Goal: Task Accomplishment & Management: Complete application form

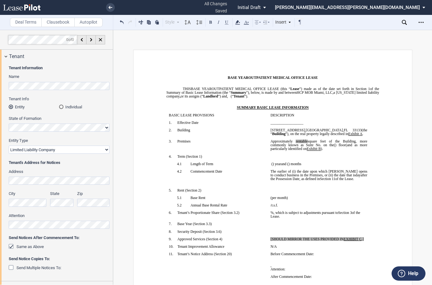
select select "limited liability company"
select select "none"
select select "number:6"
select select "floating"
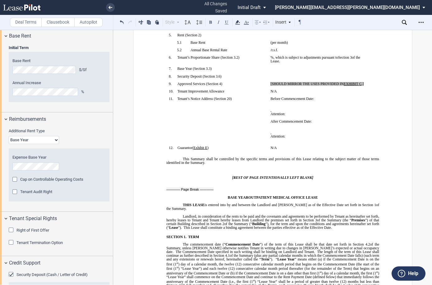
scroll to position [31, 0]
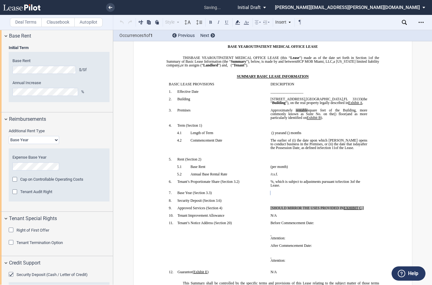
click at [77, 145] on div "Additional Rent Type Base Year Triple Net Cap on Controllable Operating Costs A…" at bounding box center [59, 168] width 101 height 80
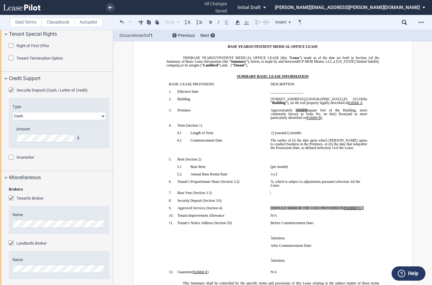
scroll to position [806, 0]
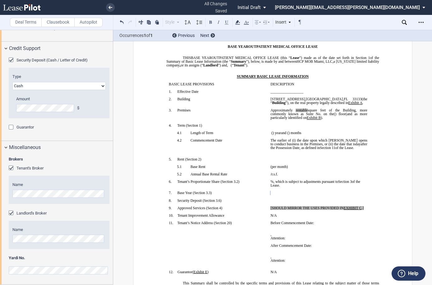
click at [363, 218] on p "﻿" at bounding box center [318, 220] width 97 height 4
drag, startPoint x: 367, startPoint y: 211, endPoint x: 272, endPoint y: 209, distance: 94.9
click at [272, 209] on td "[SHOULD MIRROR THE USES PROVIDED IN EXHIBIT ﻿ C ﻿ .] ﻿" at bounding box center [319, 209] width 102 height 7
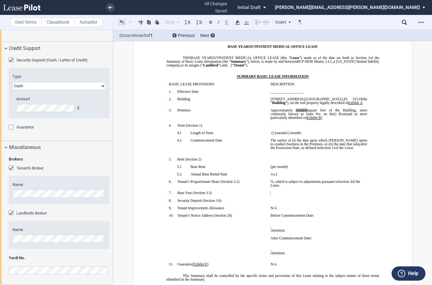
click at [120, 22] on button at bounding box center [121, 21] width 7 height 7
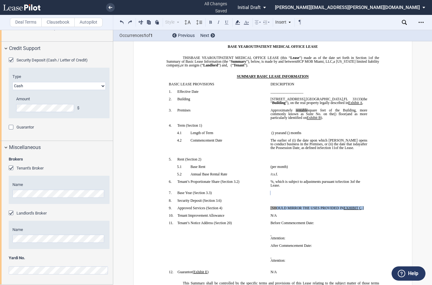
drag, startPoint x: 364, startPoint y: 209, endPoint x: 275, endPoint y: 208, distance: 89.6
click at [275, 208] on p "[SHOULD MIRROR THE USES PROVIDED IN EXHIBIT ﻿ C ﻿ .]" at bounding box center [318, 208] width 97 height 4
drag, startPoint x: 276, startPoint y: 209, endPoint x: 270, endPoint y: 207, distance: 5.8
click at [270, 207] on p "﻿" at bounding box center [318, 208] width 97 height 4
click at [270, 209] on p "﻿" at bounding box center [318, 208] width 97 height 4
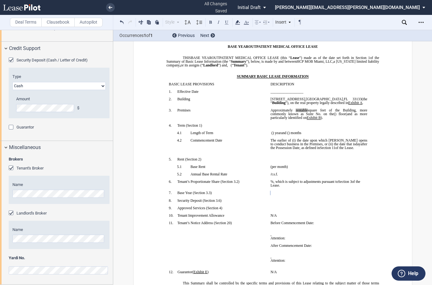
drag, startPoint x: 270, startPoint y: 209, endPoint x: 266, endPoint y: 208, distance: 4.1
click at [268, 208] on td "﻿" at bounding box center [319, 209] width 102 height 7
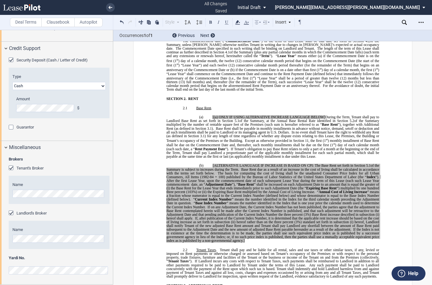
scroll to position [373, 0]
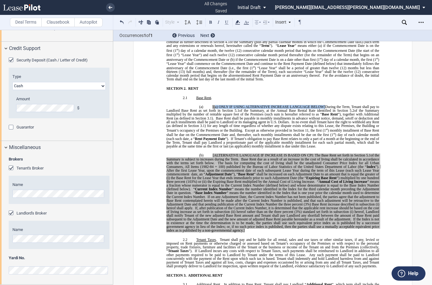
drag, startPoint x: 326, startPoint y: 104, endPoint x: 214, endPoint y: 103, distance: 111.6
click at [214, 105] on span "[(a) ONLY IF USING ALTERNATIVE INCREASE LANGUAGE BELOW] During the Term, Tenant…" at bounding box center [273, 118] width 214 height 27
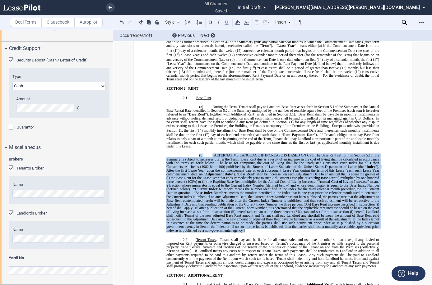
drag, startPoint x: 250, startPoint y: 225, endPoint x: 198, endPoint y: 151, distance: 90.8
click at [198, 154] on p "(b) [ALTERNATIVE LANGUAGE IF INCREASE IS BASED ON CPI: The Base Rent set forth …" at bounding box center [272, 193] width 213 height 79
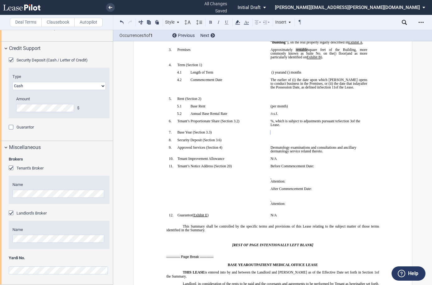
scroll to position [69, 0]
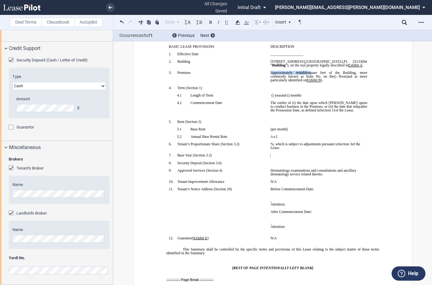
drag, startPoint x: 271, startPoint y: 71, endPoint x: 316, endPoint y: 72, distance: 44.8
click at [316, 72] on span "Approximately ﻿ ﻿ rentable square feet of the Building, more commonly known as …" at bounding box center [319, 74] width 98 height 7
click at [240, 24] on icon at bounding box center [237, 22] width 7 height 7
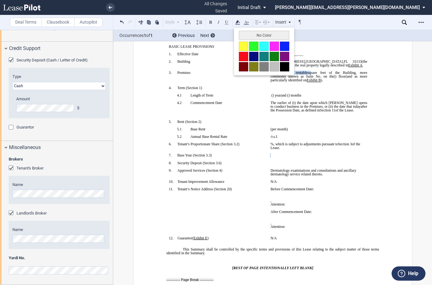
click at [247, 32] on button "No Color" at bounding box center [264, 35] width 50 height 9
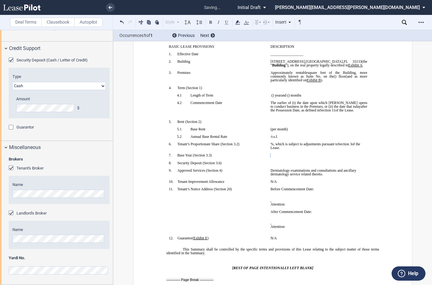
click at [296, 84] on p "﻿" at bounding box center [318, 84] width 97 height 4
click at [288, 155] on p "﻿ ﻿" at bounding box center [318, 156] width 97 height 4
click at [291, 162] on p "﻿ ﻿ ﻿ ﻿" at bounding box center [318, 163] width 97 height 4
drag, startPoint x: 285, startPoint y: 156, endPoint x: 268, endPoint y: 155, distance: 16.2
click at [268, 155] on td "﻿ ﻿ ﻿" at bounding box center [319, 157] width 102 height 7
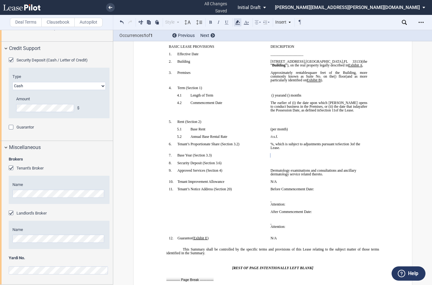
click at [238, 22] on use at bounding box center [237, 22] width 5 height 4
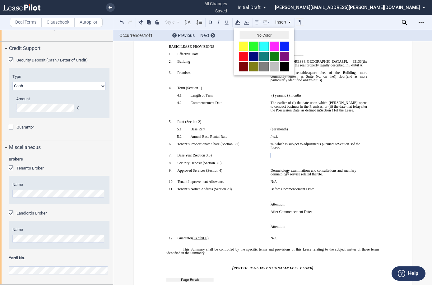
click at [253, 37] on button "No Color" at bounding box center [264, 35] width 50 height 9
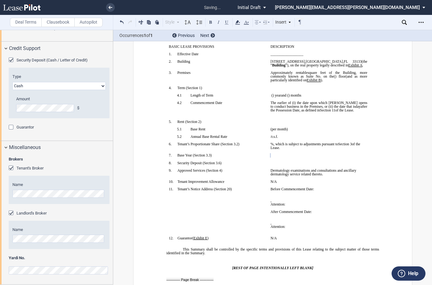
click at [305, 139] on p "﻿" at bounding box center [318, 141] width 97 height 4
click at [270, 156] on td "﻿ ﻿ ﻿" at bounding box center [319, 157] width 102 height 7
click at [238, 21] on use at bounding box center [237, 22] width 5 height 4
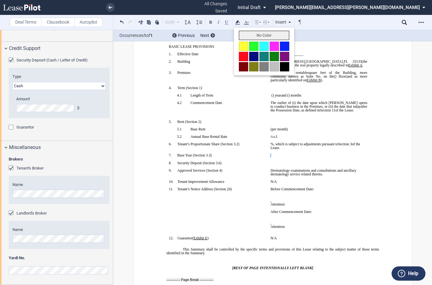
click at [250, 35] on button "No Color" at bounding box center [264, 35] width 50 height 9
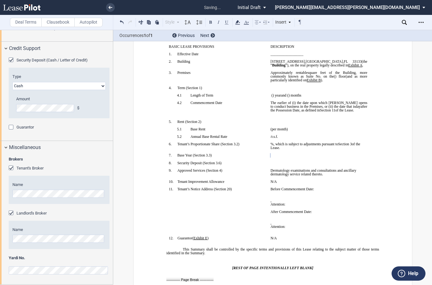
click at [294, 152] on p "﻿" at bounding box center [318, 152] width 97 height 4
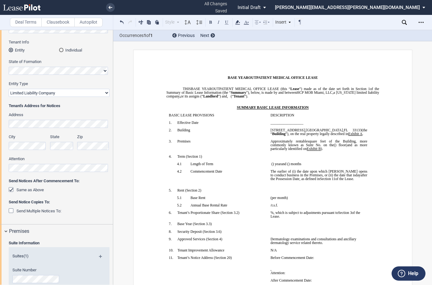
scroll to position [155, 0]
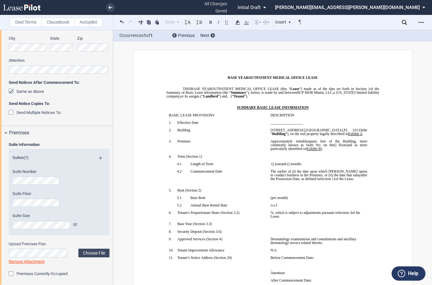
drag, startPoint x: 324, startPoint y: 244, endPoint x: 282, endPoint y: 242, distance: 42.3
click at [282, 242] on p "﻿Dermatology examinations and consultations and ancillary dermatology service r…" at bounding box center [318, 241] width 97 height 7
click at [336, 244] on p "﻿Dermatology examinations and consultations and ancillary dermatology service r…" at bounding box center [318, 241] width 97 height 7
drag, startPoint x: 326, startPoint y: 245, endPoint x: 269, endPoint y: 239, distance: 57.3
click at [270, 239] on p "﻿Dermatology examinations and consultations and ancillary dermatology service r…" at bounding box center [318, 241] width 97 height 7
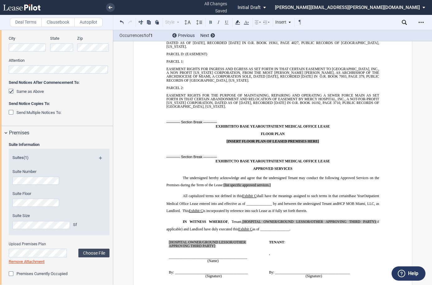
scroll to position [5551, 0]
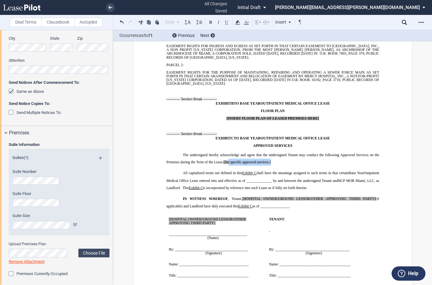
drag, startPoint x: 276, startPoint y: 130, endPoint x: 227, endPoint y: 135, distance: 49.4
click at [227, 151] on p "The undersigned hereby acknowledge and agree that the undersigned Tenant may co…" at bounding box center [272, 158] width 213 height 15
drag, startPoint x: 226, startPoint y: 132, endPoint x: 220, endPoint y: 140, distance: 9.9
click at [220, 170] on p "All capitalized terms not defined in this Exhibit ﻿ C ﻿ shall have the meanings…" at bounding box center [272, 181] width 213 height 22
drag, startPoint x: 223, startPoint y: 134, endPoint x: 211, endPoint y: 135, distance: 12.1
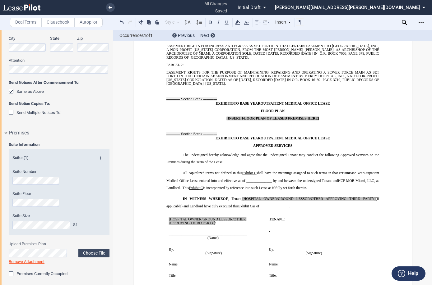
click at [210, 151] on p "The undersigned hereby acknowledge and agree that the undersigned Tenant may co…" at bounding box center [272, 158] width 213 height 15
click at [229, 151] on p "The undersigned hereby acknowledge and agree that the undersigned Tenant may co…" at bounding box center [272, 158] width 213 height 15
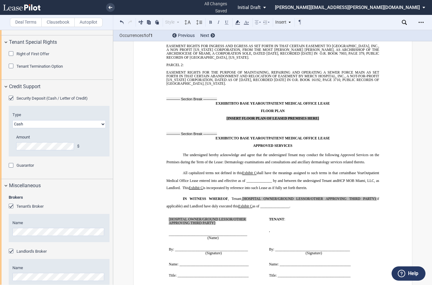
scroll to position [806, 0]
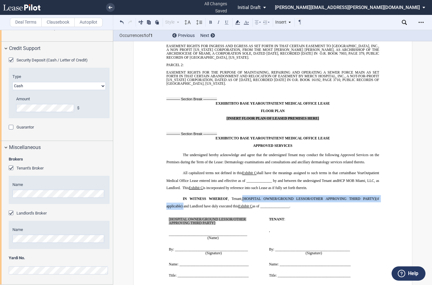
drag, startPoint x: 181, startPoint y: 177, endPoint x: 242, endPoint y: 170, distance: 61.0
click at [242, 197] on span "IN WITNESS WHEREOF , Tenant, [HOSPITAL OWNER/GROUND LESSOR/OTHER APPROVING THIR…" at bounding box center [273, 202] width 214 height 11
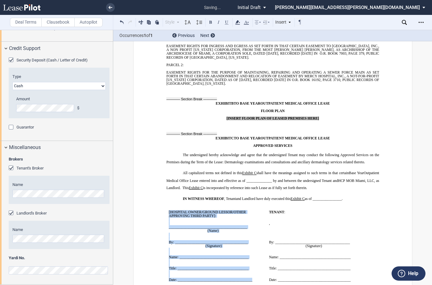
drag, startPoint x: 253, startPoint y: 250, endPoint x: 166, endPoint y: 183, distance: 110.3
click at [166, 206] on td "﻿ [HOSPITAL OWNER/GROUND LESSOR/OTHER APPROVING THIRD PARTY] : ﻿ ﻿ ____________…" at bounding box center [216, 245] width 100 height 79
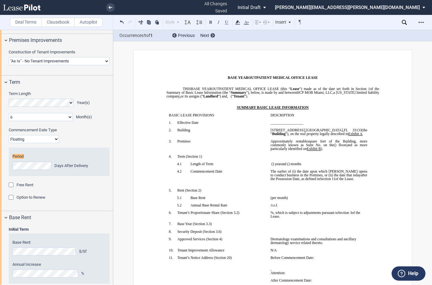
scroll to position [409, 0]
click at [419, 21] on icon "Open Lease options menu" at bounding box center [421, 22] width 5 height 5
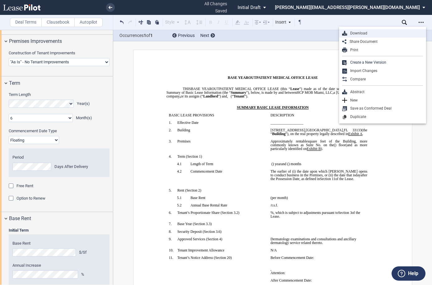
click at [382, 32] on div "Download" at bounding box center [385, 33] width 76 height 5
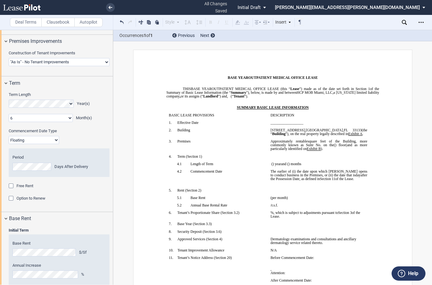
click at [244, 165] on p "4.1 Length of Term" at bounding box center [225, 164] width 80 height 4
drag, startPoint x: 242, startPoint y: 59, endPoint x: 215, endPoint y: 74, distance: 31.2
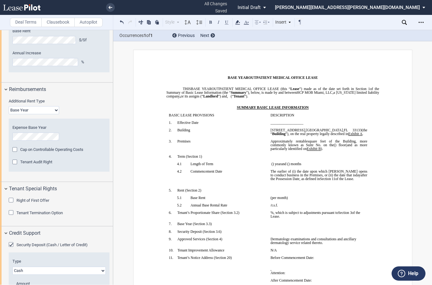
scroll to position [622, 0]
click at [14, 150] on div "Cap on Controllable Operating Costs" at bounding box center [15, 150] width 6 height 6
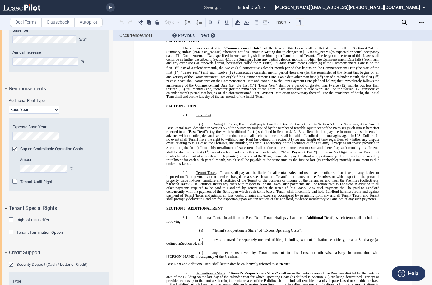
scroll to position [611, 0]
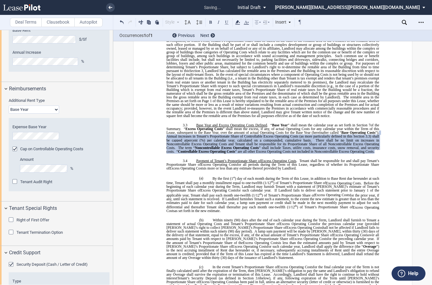
click at [15, 182] on div "Tenant Audit Right" at bounding box center [15, 182] width 6 height 6
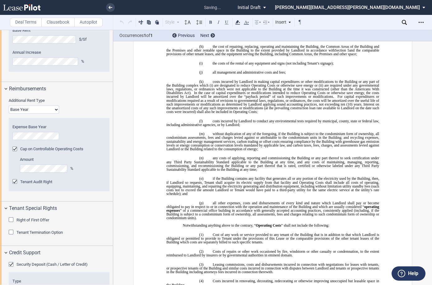
scroll to position [1298, 0]
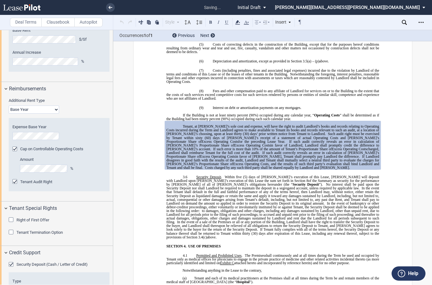
click at [15, 182] on div "Tenant Audit Right" at bounding box center [15, 182] width 6 height 6
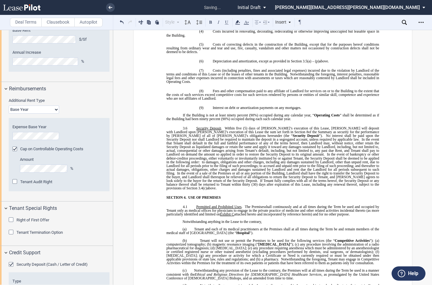
click at [15, 148] on div "Cap on Controllable Operating Costs" at bounding box center [15, 150] width 6 height 6
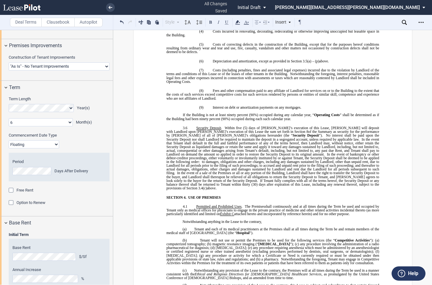
scroll to position [373, 0]
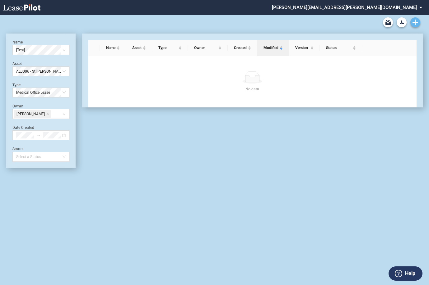
click at [416, 19] on link "Create new document" at bounding box center [415, 22] width 10 height 10
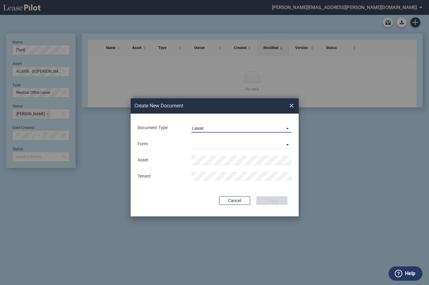
click at [235, 128] on span "Lease" at bounding box center [236, 129] width 89 height 6
click at [235, 130] on md-option "Lease" at bounding box center [242, 128] width 110 height 15
click at [227, 145] on md-select "Medical Office Lease Scottsdale Lease Louisville Lease 1370 Medical Place Lease…" at bounding box center [241, 144] width 100 height 9
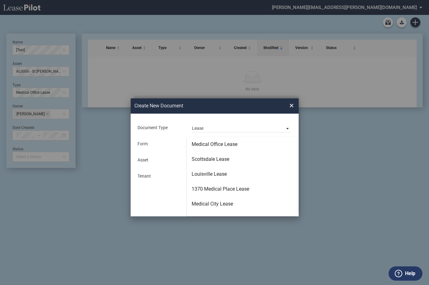
click at [227, 145] on div "Medical Office Lease" at bounding box center [215, 144] width 46 height 7
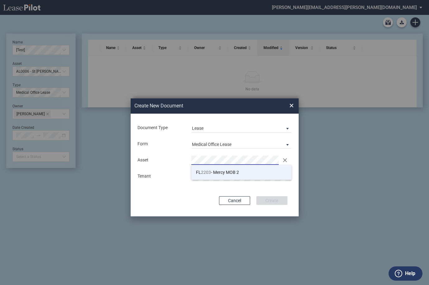
click at [227, 170] on span "FL 2203 - Mercy MOB 2" at bounding box center [217, 172] width 43 height 5
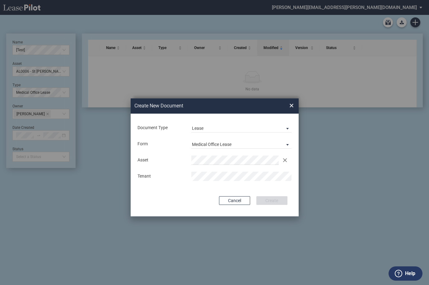
click at [230, 188] on md-input-container "Use Conformed Deal The selected building was not in your LeasePilot platform wh…" at bounding box center [214, 188] width 155 height 1
click at [268, 198] on button "Create" at bounding box center [271, 201] width 31 height 9
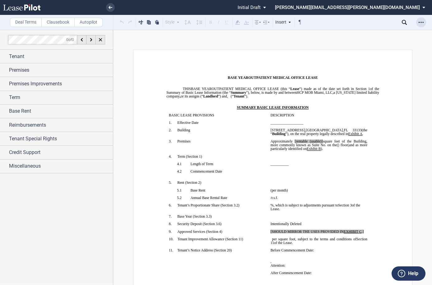
click at [421, 24] on icon "Open Lease options menu" at bounding box center [421, 22] width 5 height 5
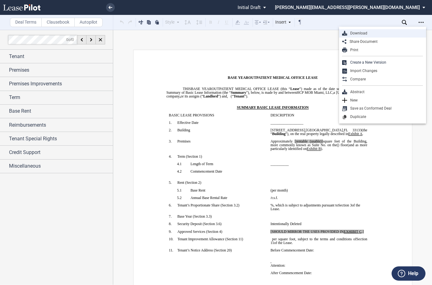
click at [390, 33] on div "Download" at bounding box center [385, 33] width 76 height 5
